Goal: Task Accomplishment & Management: Use online tool/utility

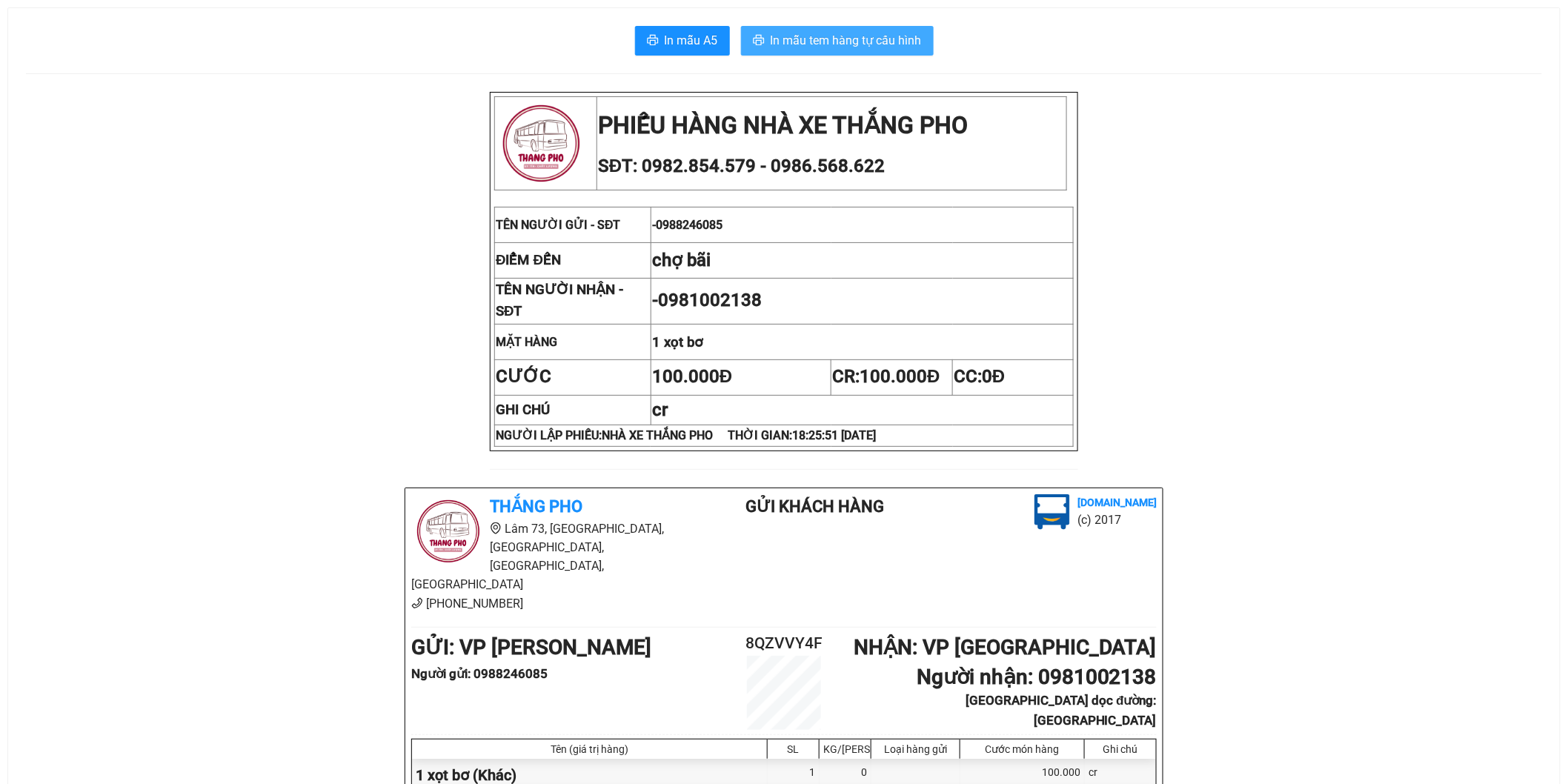
click at [839, 41] on span "In mẫu tem hàng tự cấu hình" at bounding box center [846, 40] width 151 height 19
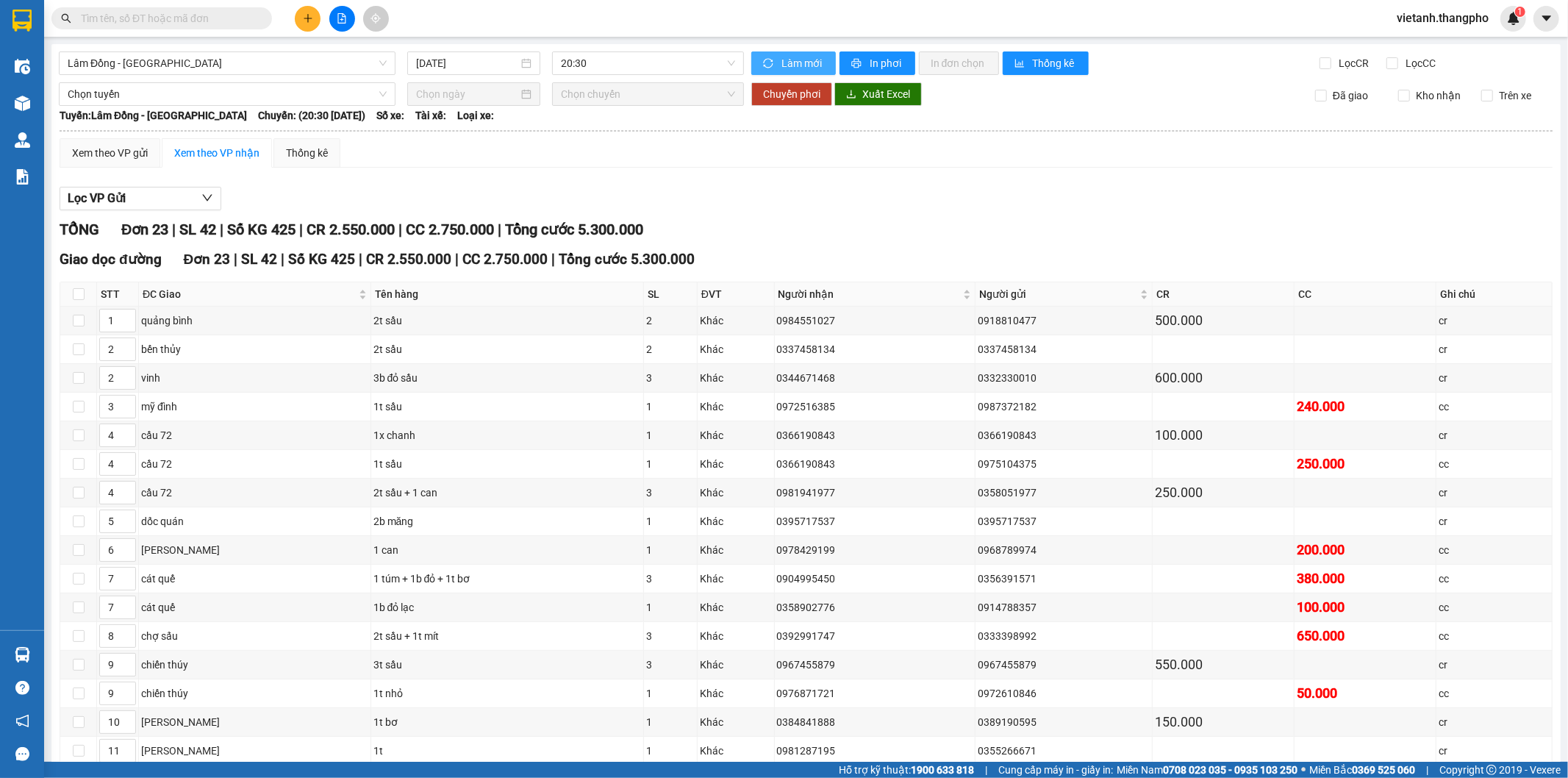
click at [784, 60] on span "Làm mới" at bounding box center [802, 63] width 42 height 16
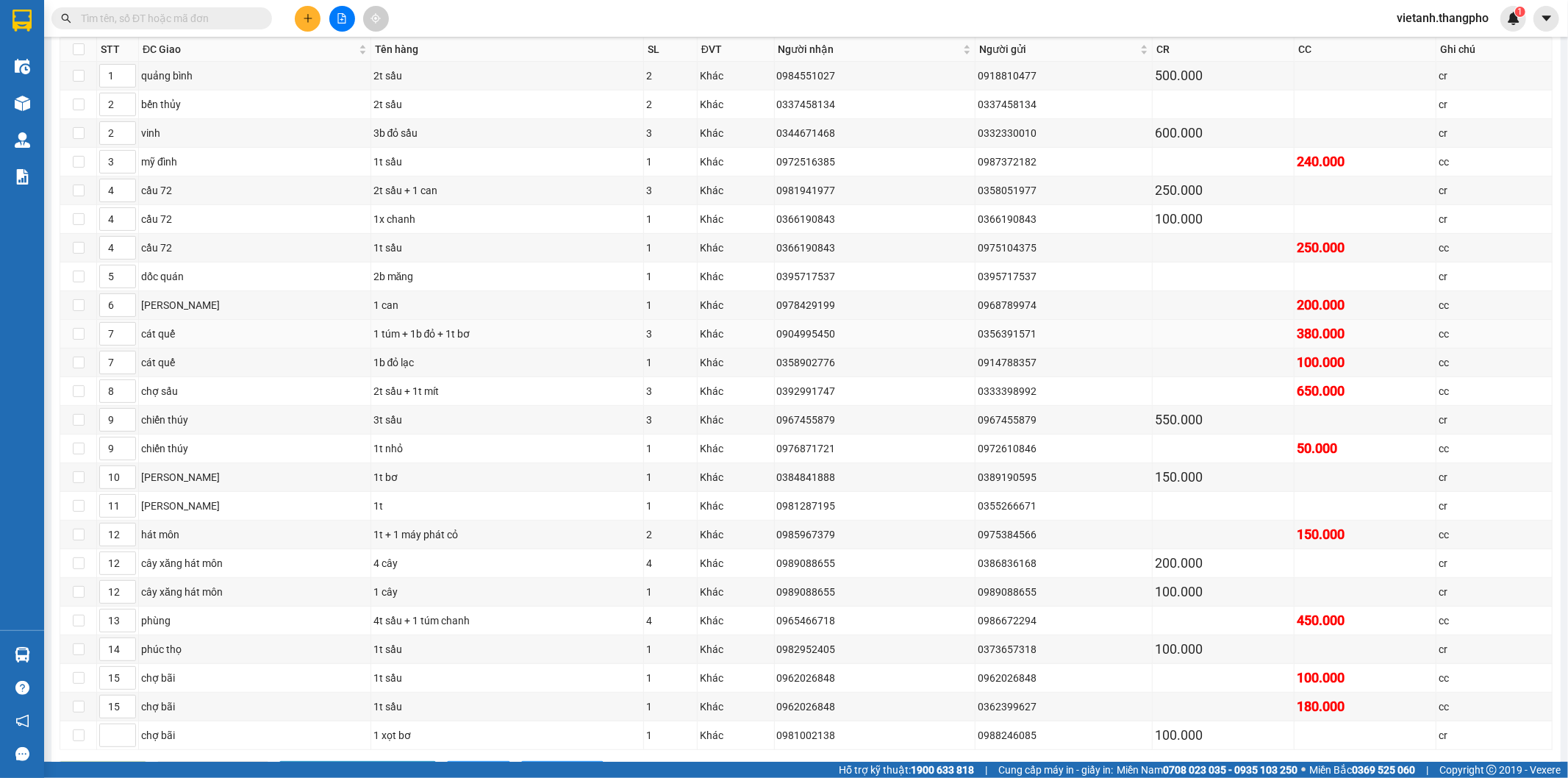
scroll to position [314, 0]
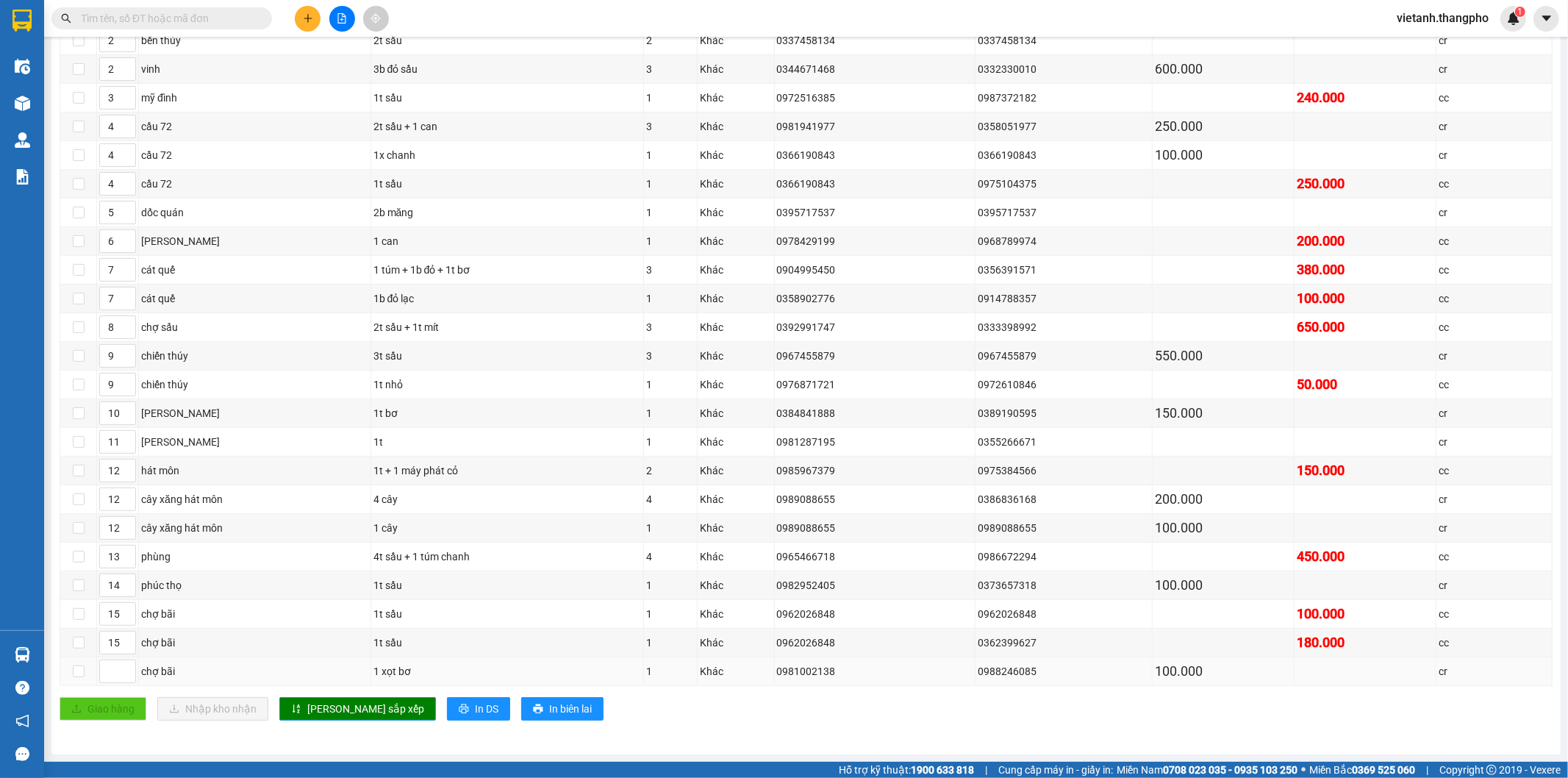
click at [106, 684] on td at bounding box center [118, 671] width 42 height 28
click at [108, 672] on input at bounding box center [118, 671] width 35 height 22
type input "15"
click at [329, 711] on span "[PERSON_NAME] sắp xếp" at bounding box center [365, 708] width 117 height 16
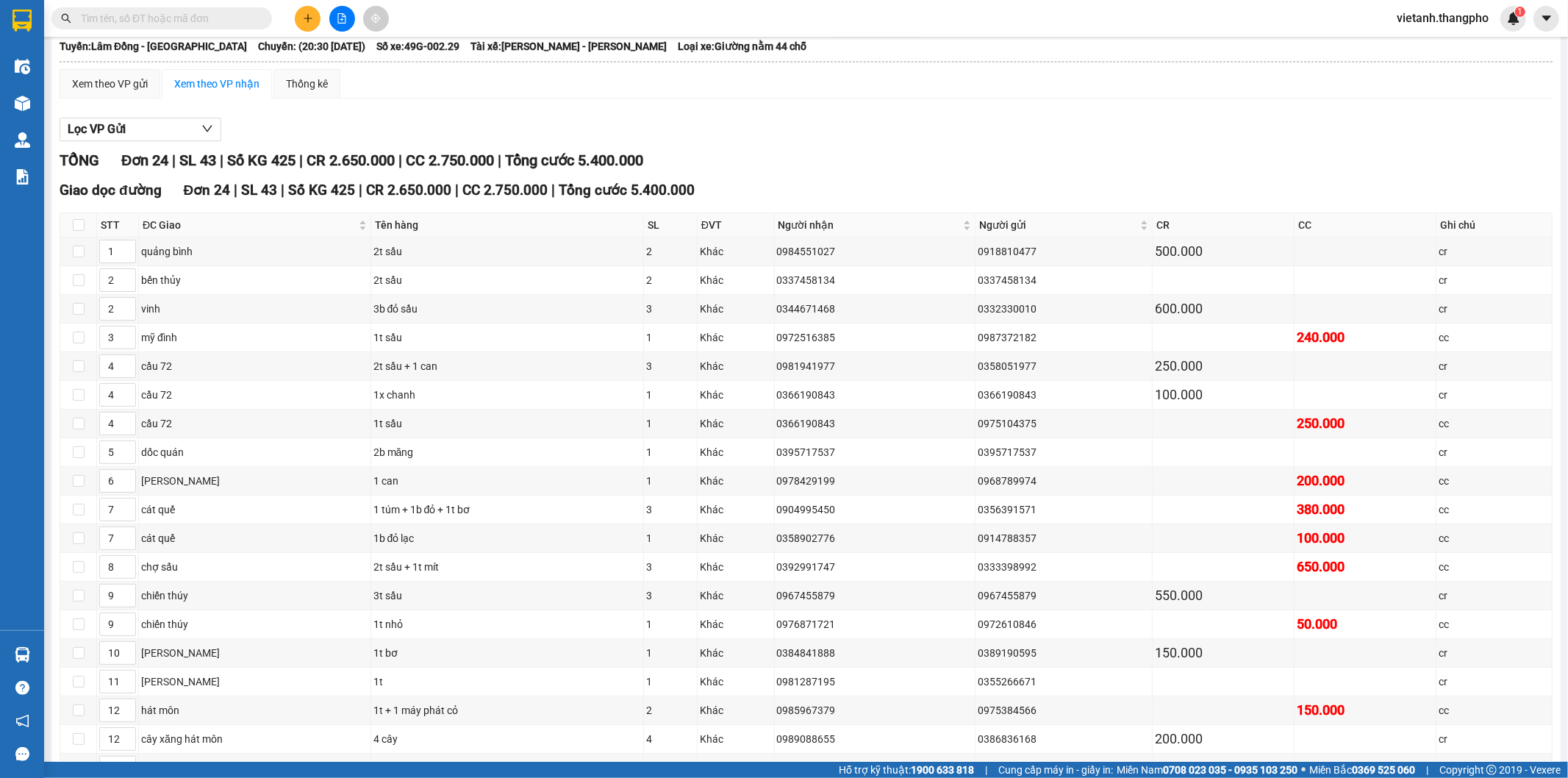
scroll to position [0, 0]
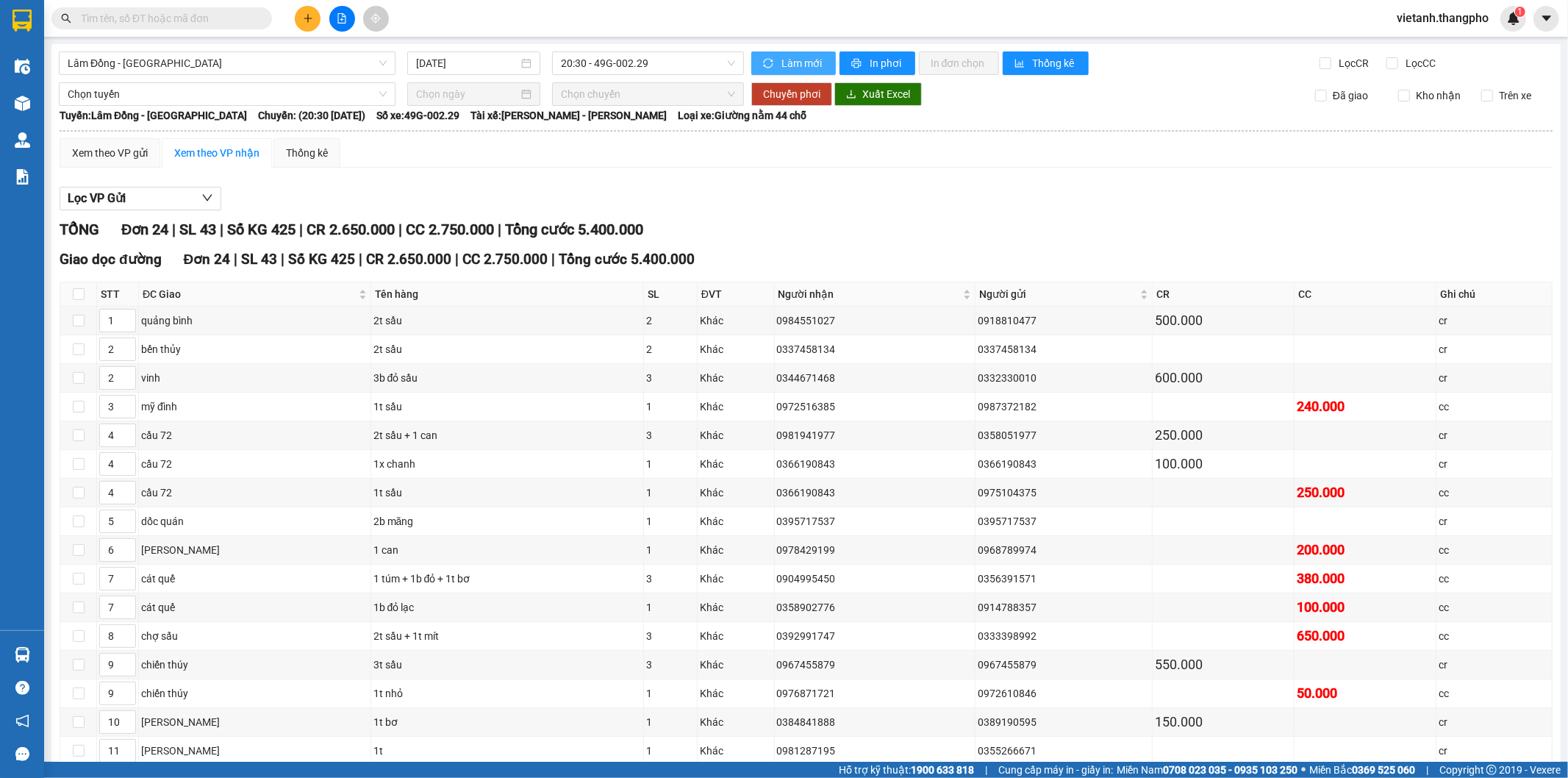
click at [763, 69] on icon "sync" at bounding box center [768, 63] width 10 height 10
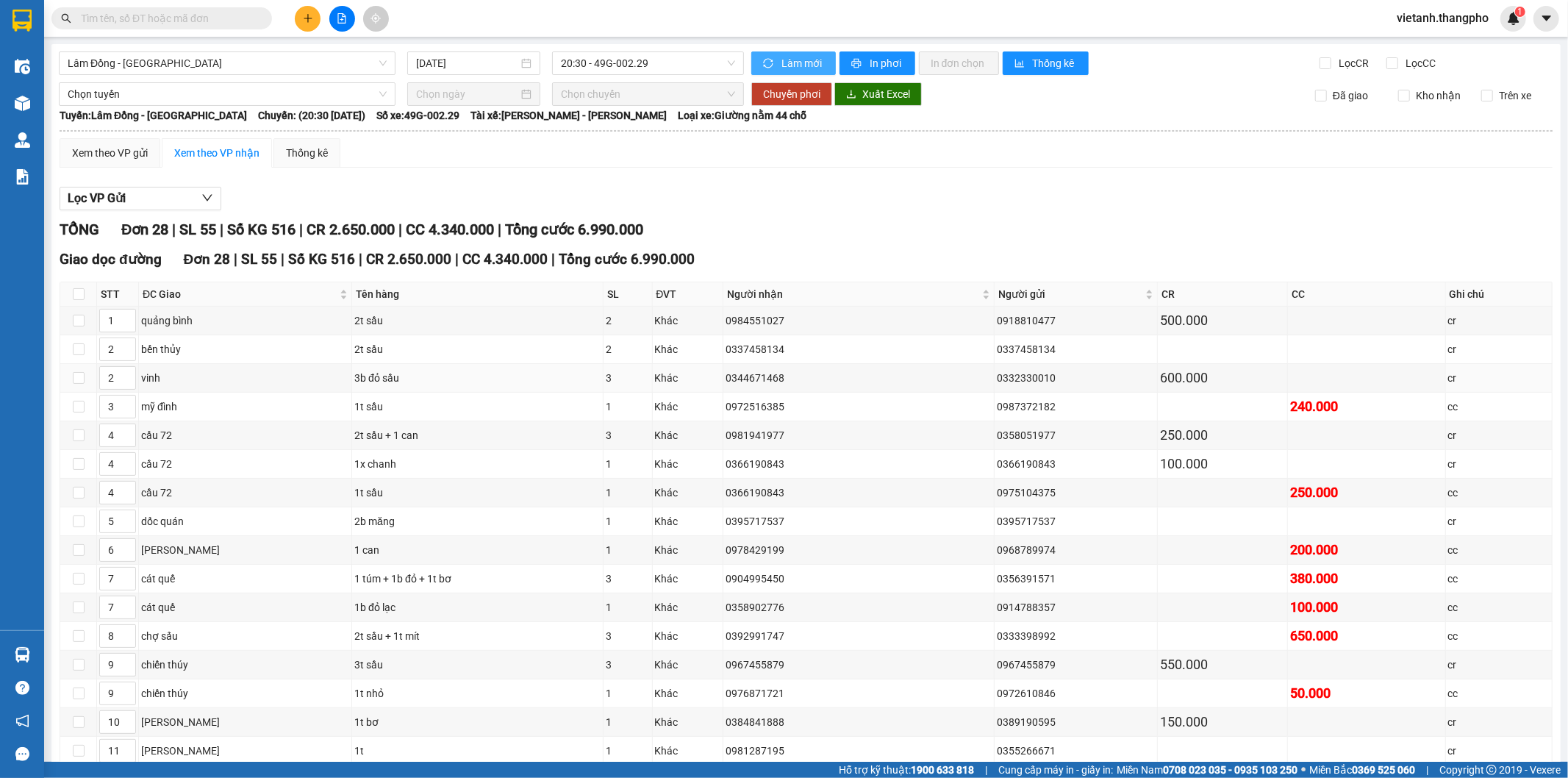
scroll to position [408, 0]
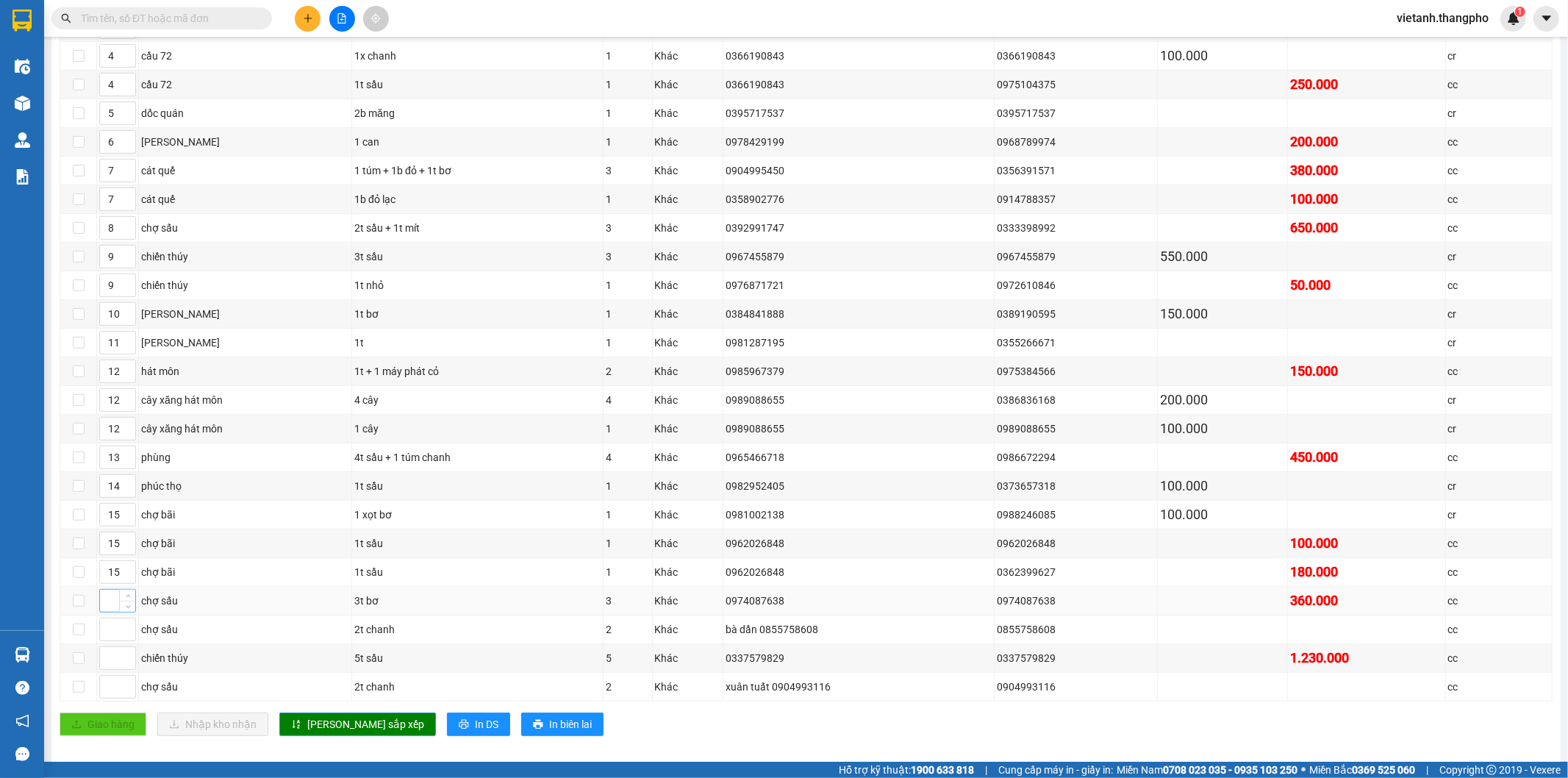
click at [114, 609] on input at bounding box center [118, 600] width 35 height 22
type input "8"
click at [108, 630] on input at bounding box center [118, 629] width 35 height 22
type input "8"
click at [108, 664] on input at bounding box center [118, 658] width 35 height 22
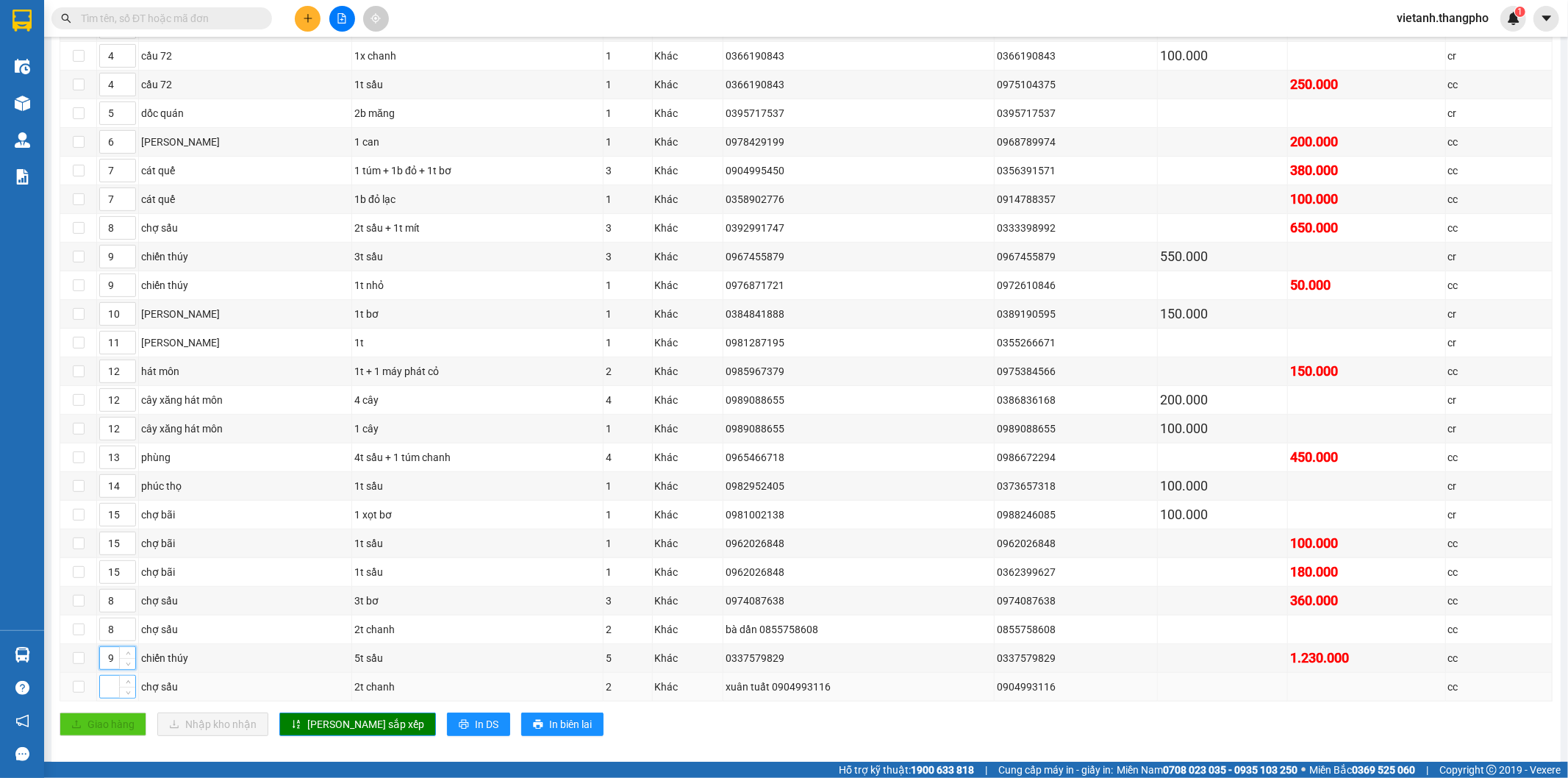
type input "9"
click at [104, 695] on input at bounding box center [118, 687] width 35 height 22
type input "8"
click at [301, 734] on button "[PERSON_NAME] sắp xếp" at bounding box center [358, 724] width 157 height 24
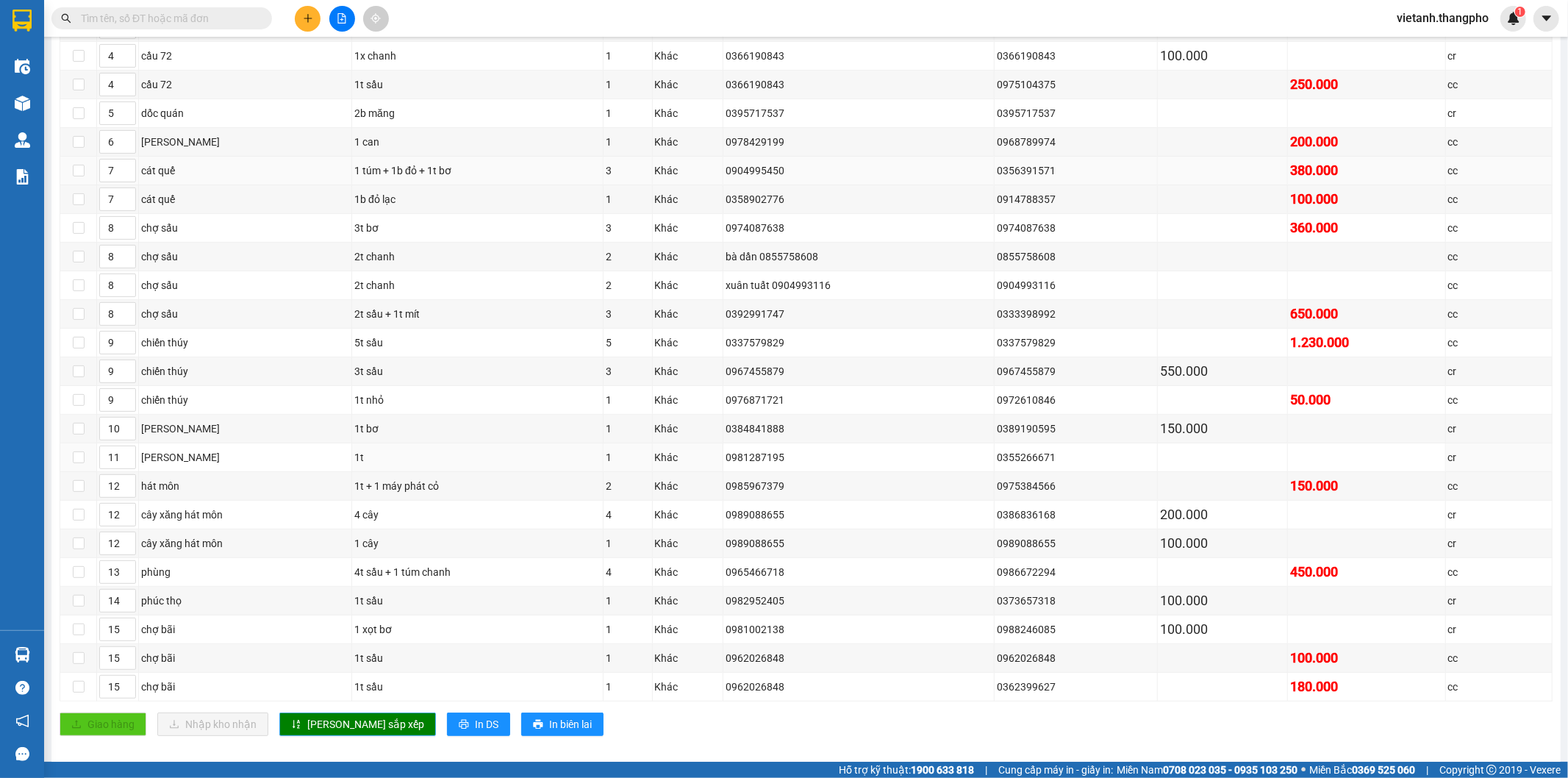
scroll to position [327, 0]
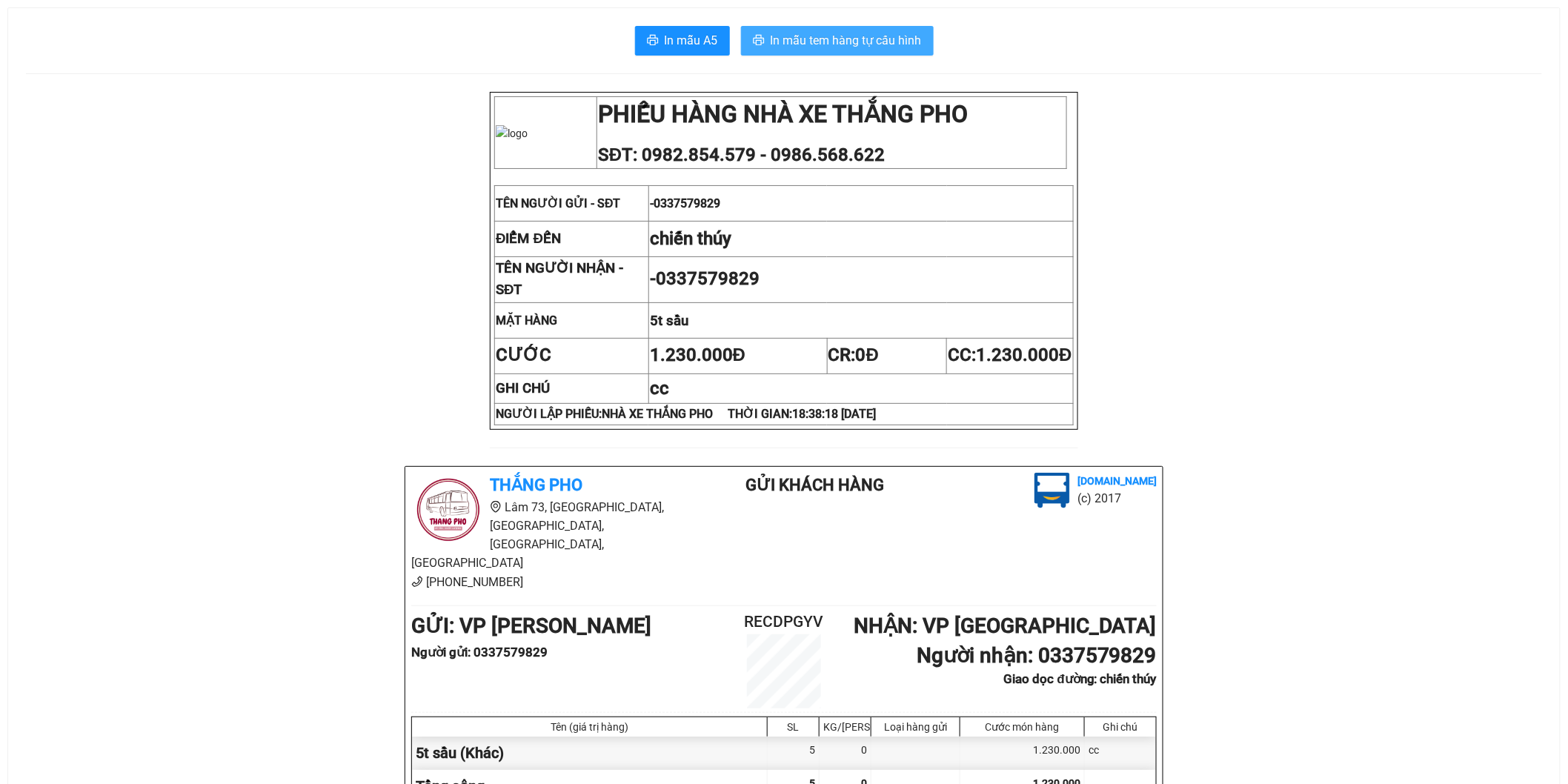
click at [846, 45] on span "In mẫu tem hàng tự cấu hình" at bounding box center [846, 40] width 151 height 19
